Goal: Task Accomplishment & Management: Complete application form

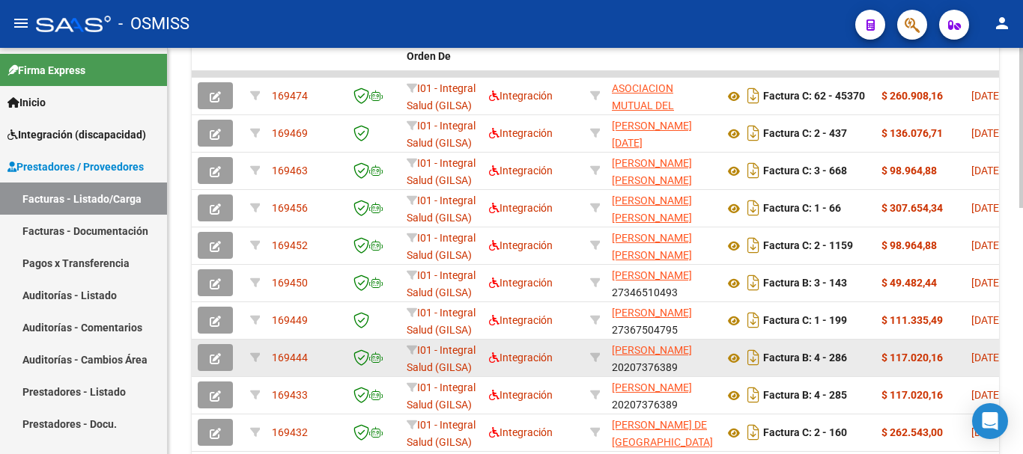
scroll to position [599, 0]
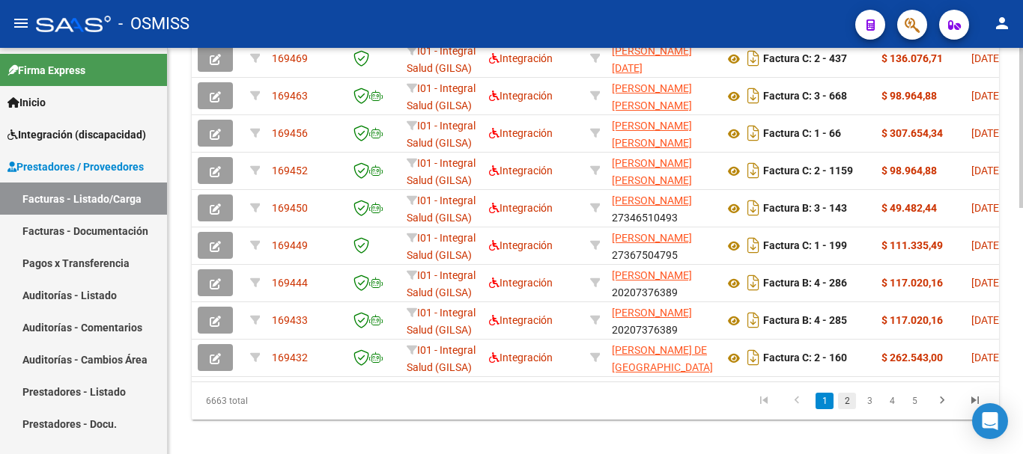
click at [845, 410] on link "2" at bounding box center [847, 401] width 18 height 16
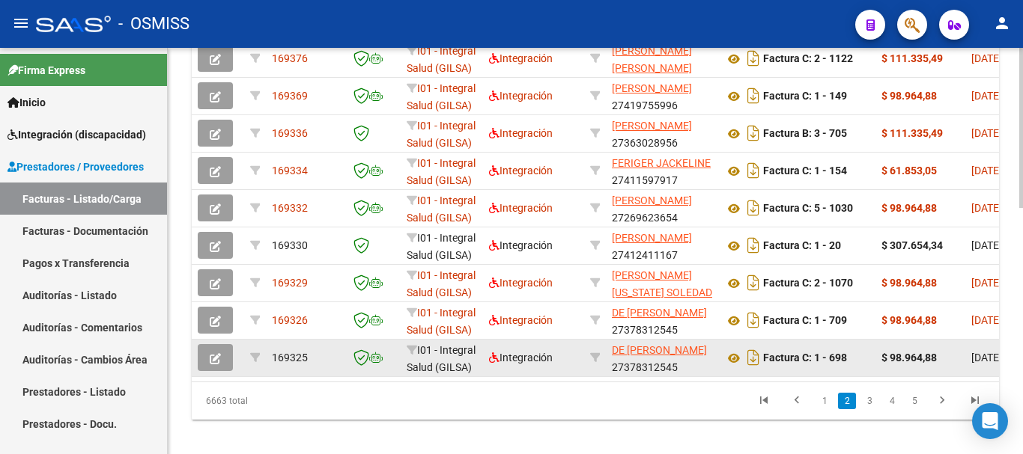
scroll to position [524, 0]
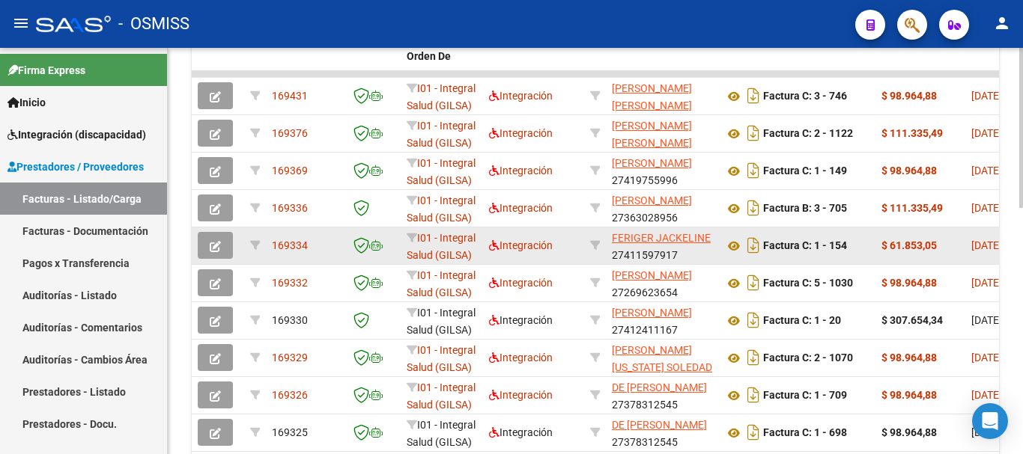
click at [210, 247] on icon "button" at bounding box center [215, 246] width 11 height 11
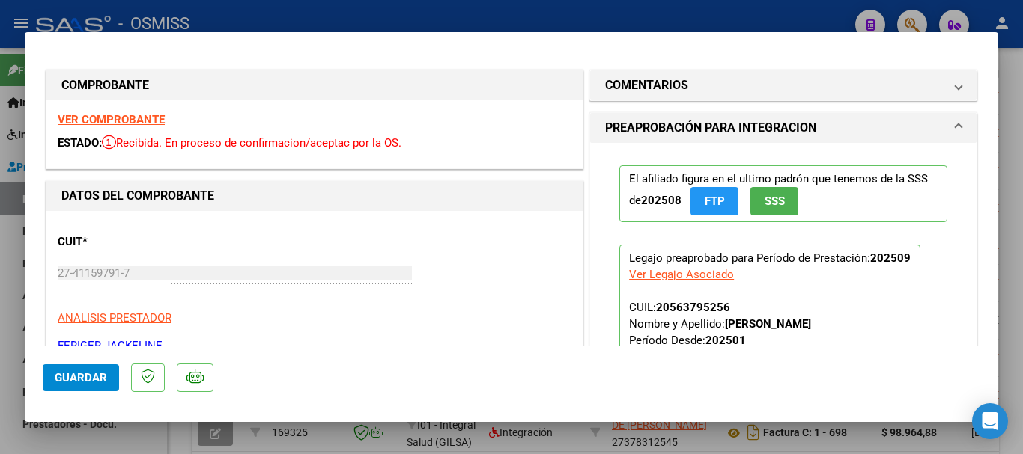
click at [97, 431] on div at bounding box center [511, 227] width 1023 height 454
type input "$ 0,00"
